Goal: Task Accomplishment & Management: Use online tool/utility

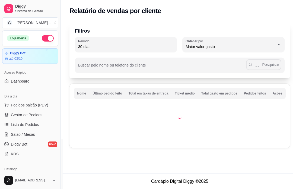
select select "30"
select select "HIGHEST_TOTAL_SPENT_WITH_ORDERS"
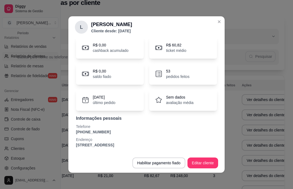
scroll to position [21, 0]
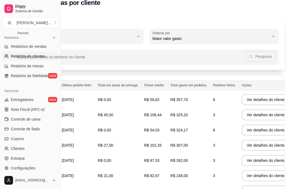
click at [97, 179] on td "R$ 21,00" at bounding box center [117, 175] width 46 height 15
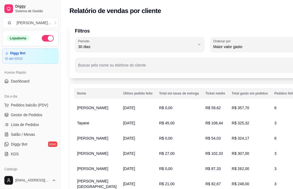
scroll to position [0, 0]
click at [36, 115] on span "Gestor de Pedidos" at bounding box center [26, 114] width 31 height 5
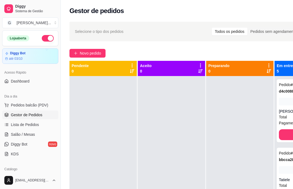
click at [99, 50] on button "Novo pedido" at bounding box center [87, 53] width 36 height 9
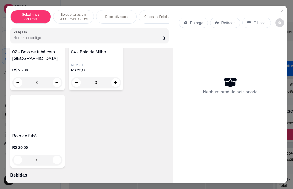
scroll to position [955, 0]
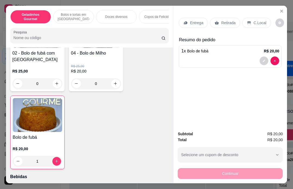
type input "1"
click at [228, 18] on div "Retirada" at bounding box center [225, 23] width 30 height 10
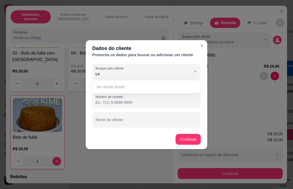
type input "L"
type input "[PERSON_NAME]"
type input "[PHONE_NUMBER]"
type input "[PERSON_NAME]"
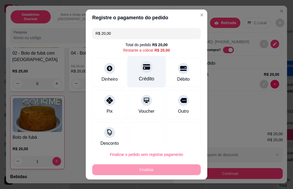
click at [151, 77] on div "Crédito" at bounding box center [146, 78] width 15 height 7
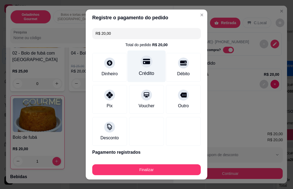
type input "R$ 0,00"
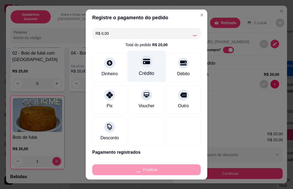
type input "0"
type input "-R$ 20,00"
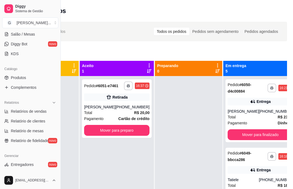
scroll to position [118, 0]
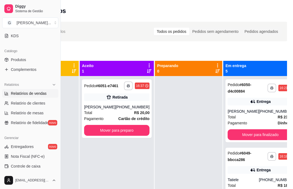
click at [46, 90] on link "Relatórios de vendas" at bounding box center [30, 93] width 56 height 9
select select "ALL"
select select "0"
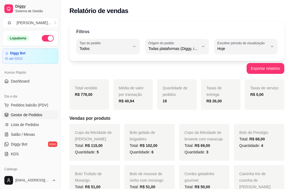
click at [50, 113] on link "Gestor de Pedidos" at bounding box center [30, 114] width 56 height 9
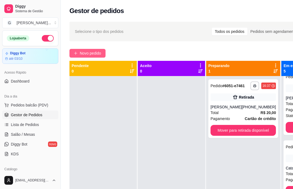
click at [96, 53] on span "Novo pedido" at bounding box center [90, 53] width 21 height 6
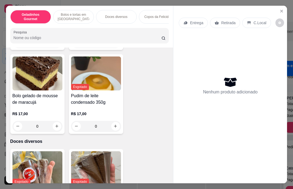
scroll to position [486, 0]
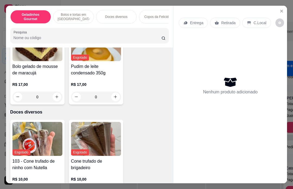
type input "1"
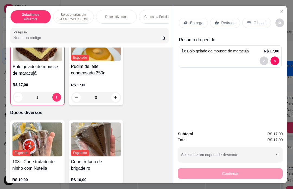
click at [195, 20] on p "Entrega" at bounding box center [196, 22] width 13 height 5
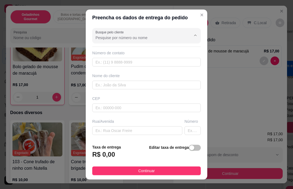
scroll to position [9, 0]
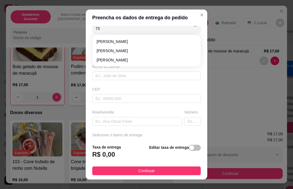
type input "7"
click at [204, 88] on div "Busque pelo cliente Número de contato Nome do cliente CEP Rua/[GEOGRAPHIC_DATA]…" at bounding box center [147, 83] width 122 height 114
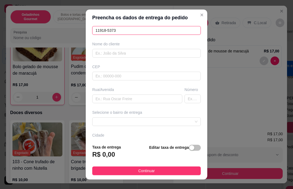
type input "[PHONE_NUMBER]"
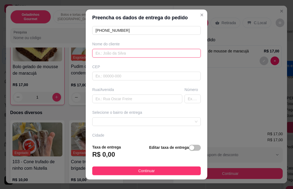
scroll to position [55, 0]
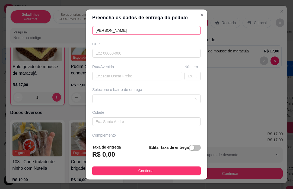
type input "[PERSON_NAME]"
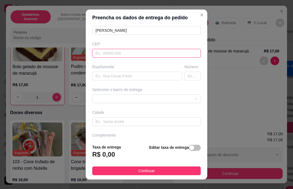
scroll to position [69, 0]
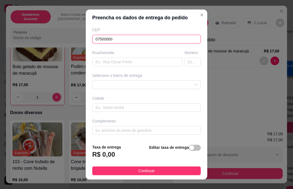
type input "07500000"
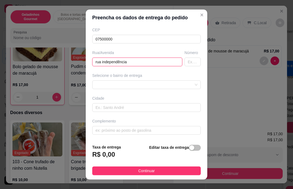
type input "rua independência"
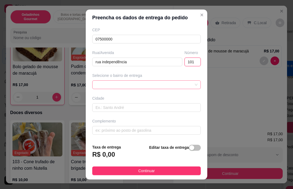
click at [160, 83] on div at bounding box center [146, 84] width 109 height 9
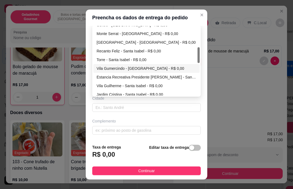
click at [139, 69] on div "Vila Gumercindo - [GEOGRAPHIC_DATA] - R$ 0,00" at bounding box center [147, 68] width 100 height 6
type input "101"
type input "Santa Isabel"
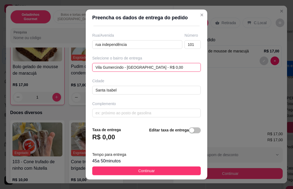
scroll to position [86, 0]
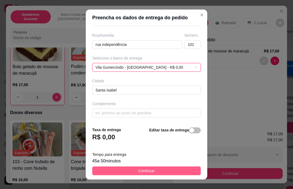
click at [165, 172] on button "Continuar" at bounding box center [146, 170] width 109 height 9
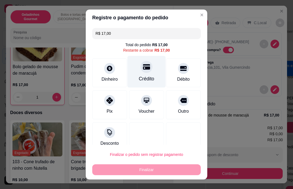
click at [151, 73] on div "Crédito" at bounding box center [147, 72] width 38 height 32
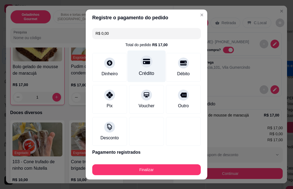
type input "R$ 0,00"
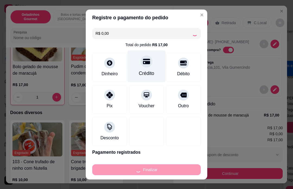
type input "0"
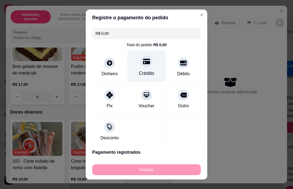
type input "-R$ 17,00"
